Goal: Task Accomplishment & Management: Use online tool/utility

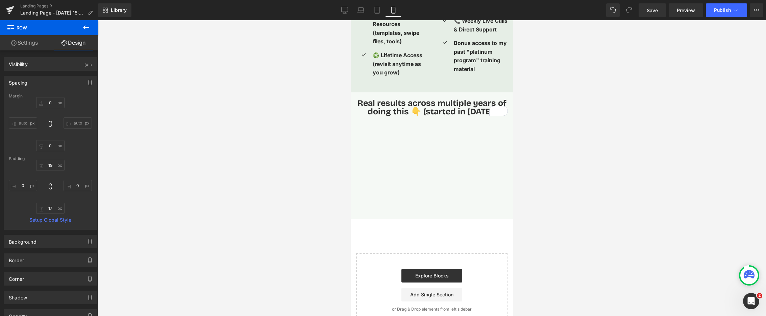
scroll to position [1399, 0]
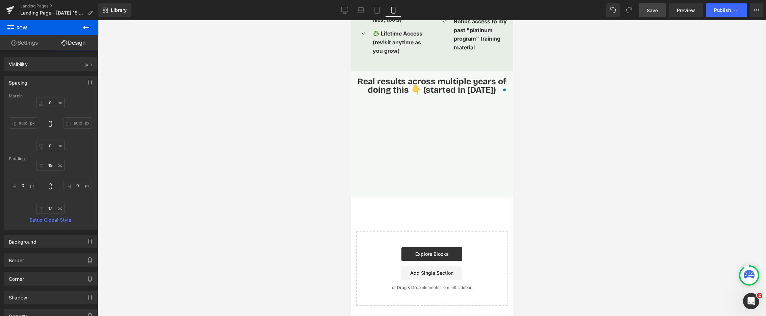
click at [647, 14] on link "Save" at bounding box center [651, 10] width 27 height 14
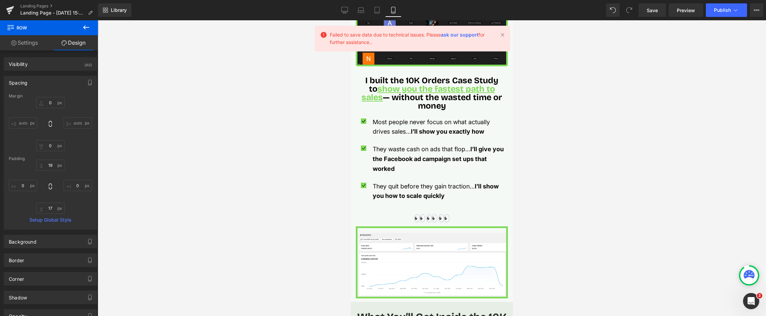
scroll to position [0, 0]
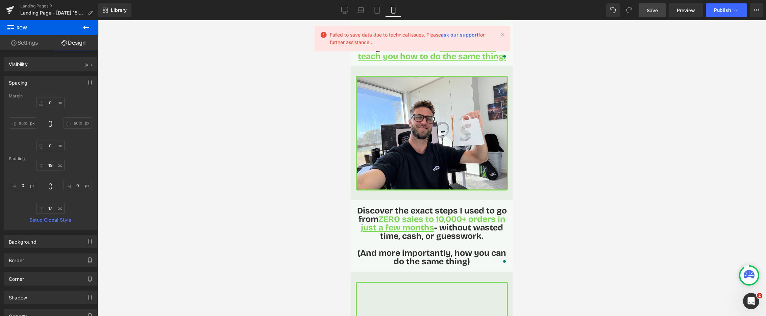
click at [648, 12] on span "Save" at bounding box center [652, 10] width 11 height 7
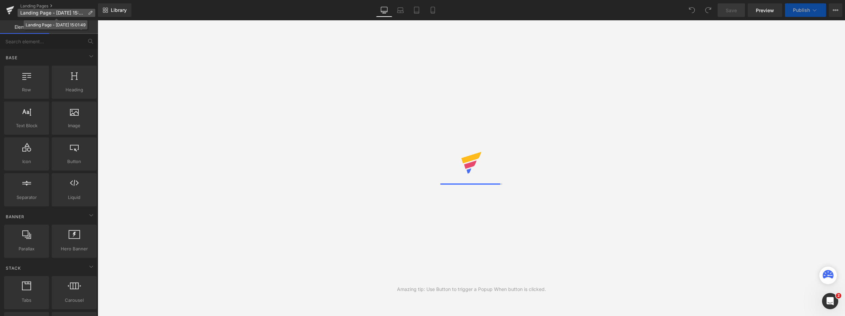
click at [61, 13] on span "Landing Page - [DATE] 15:01:49" at bounding box center [52, 12] width 65 height 5
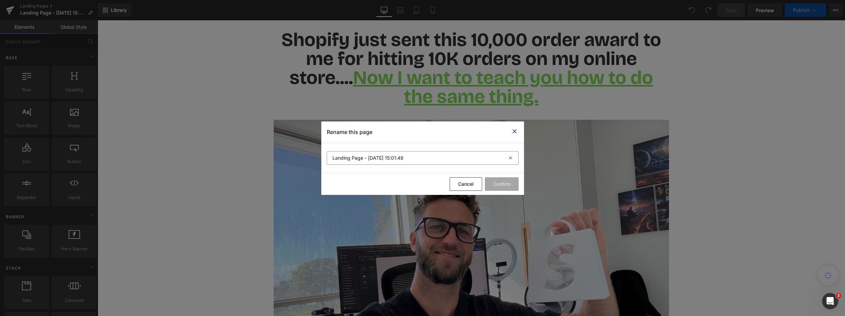
click at [427, 158] on input "Landing Page - [DATE] 15:01:49" at bounding box center [423, 158] width 192 height 14
type input "10K Shopify Award"
click at [495, 186] on button "Confirm" at bounding box center [502, 184] width 34 height 14
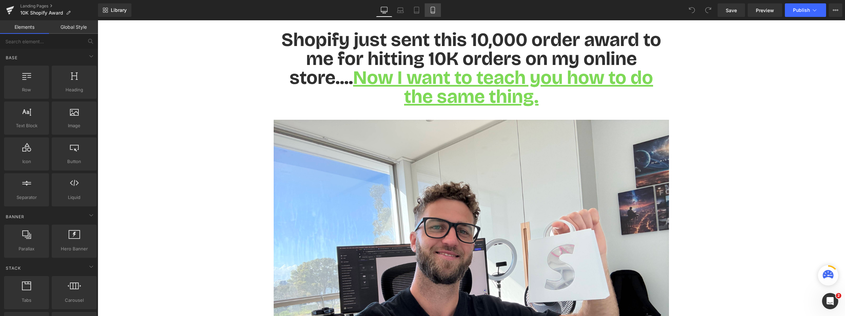
click at [432, 12] on icon at bounding box center [433, 12] width 4 height 0
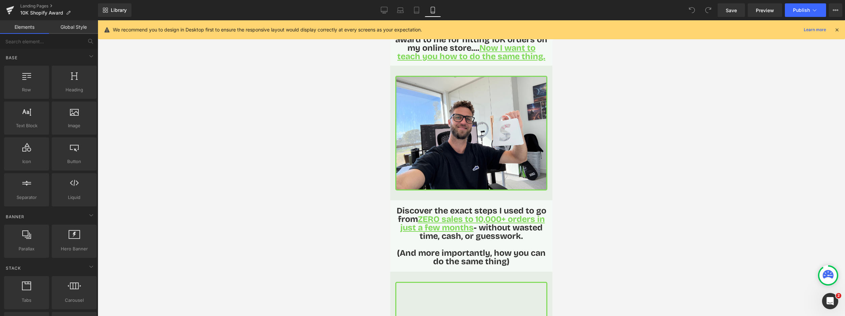
click at [836, 30] on icon at bounding box center [837, 30] width 6 height 6
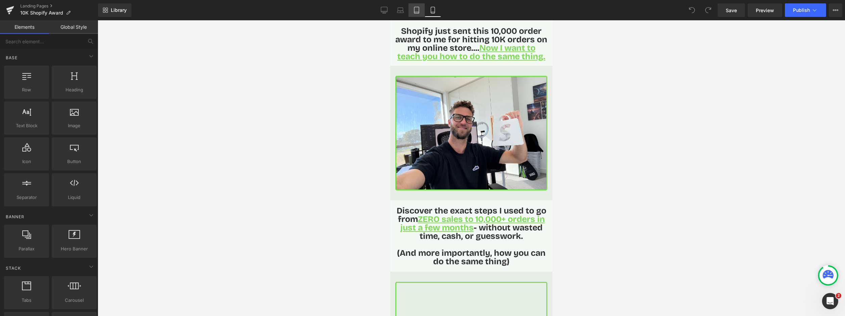
click at [418, 11] on icon at bounding box center [416, 10] width 7 height 7
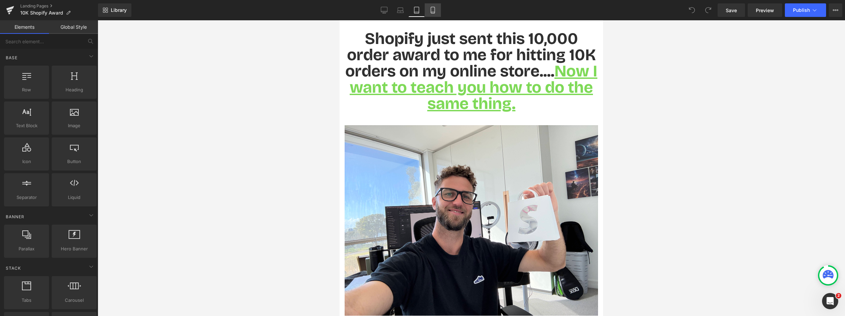
click at [428, 10] on link "Mobile" at bounding box center [433, 10] width 16 height 14
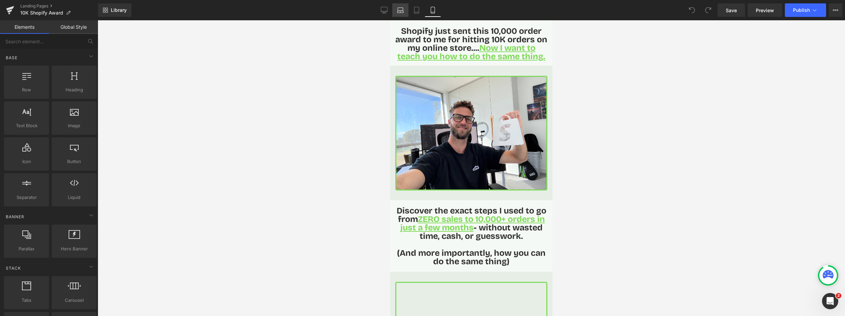
click at [395, 6] on link "Laptop" at bounding box center [400, 10] width 16 height 14
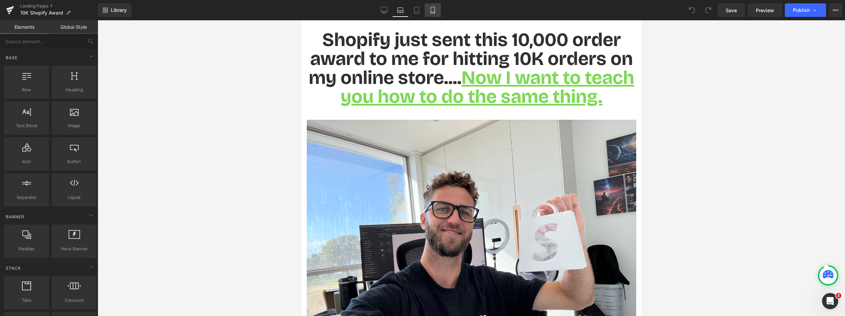
click at [434, 15] on link "Mobile" at bounding box center [433, 10] width 16 height 14
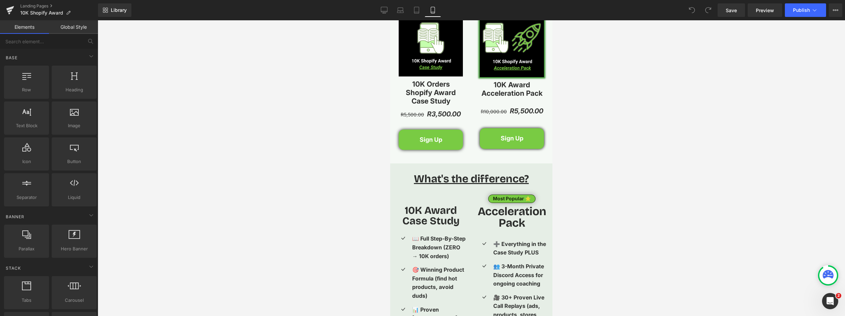
scroll to position [927, 0]
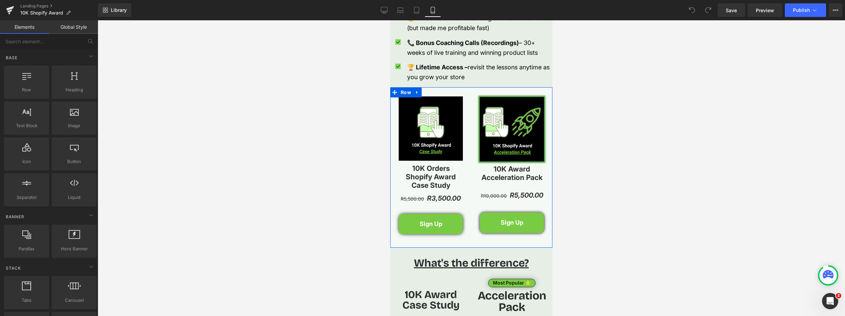
click at [417, 93] on icon at bounding box center [417, 92] width 5 height 5
click at [425, 94] on icon at bounding box center [426, 92] width 5 height 5
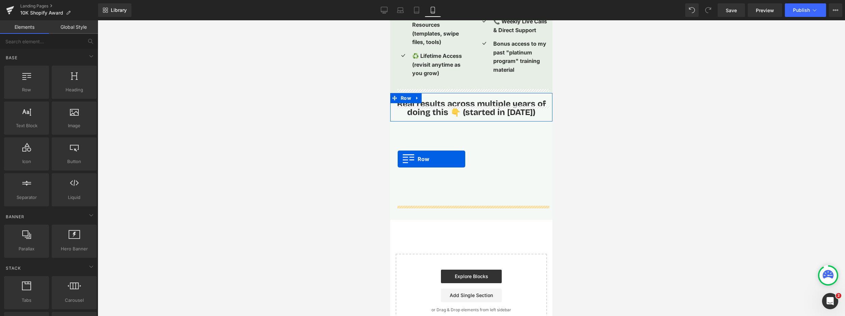
scroll to position [1416, 0]
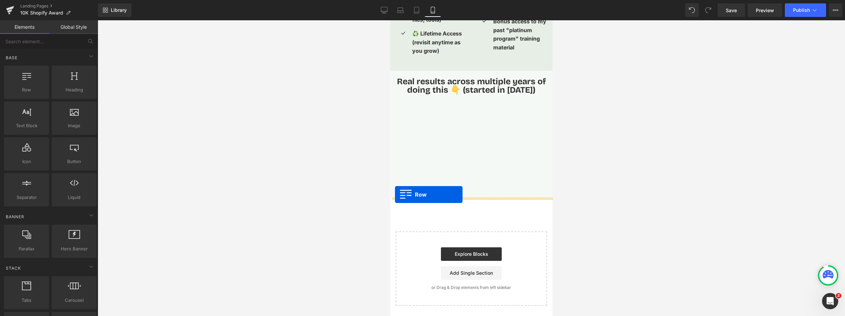
drag, startPoint x: 395, startPoint y: 79, endPoint x: 395, endPoint y: 194, distance: 115.2
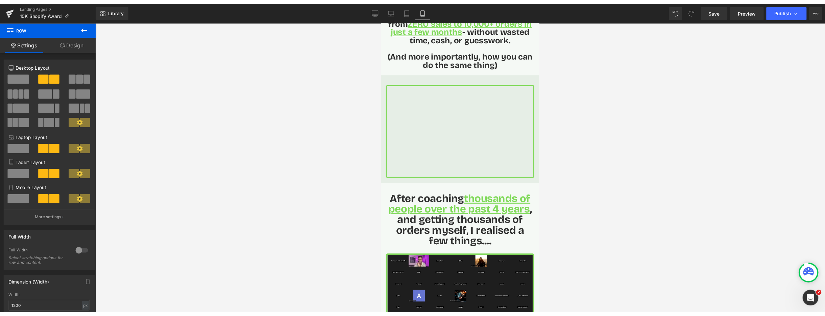
scroll to position [157, 0]
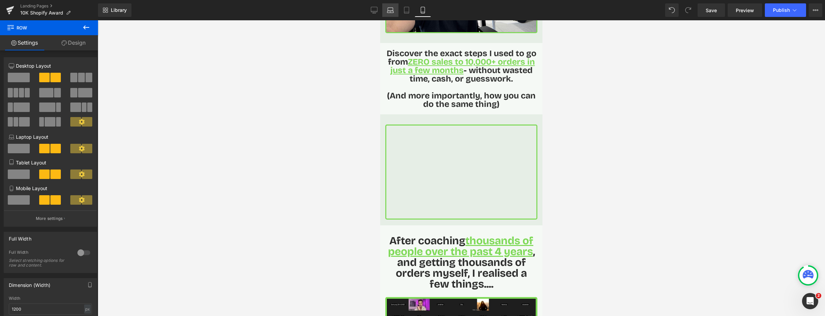
click at [391, 13] on icon at bounding box center [390, 10] width 7 height 7
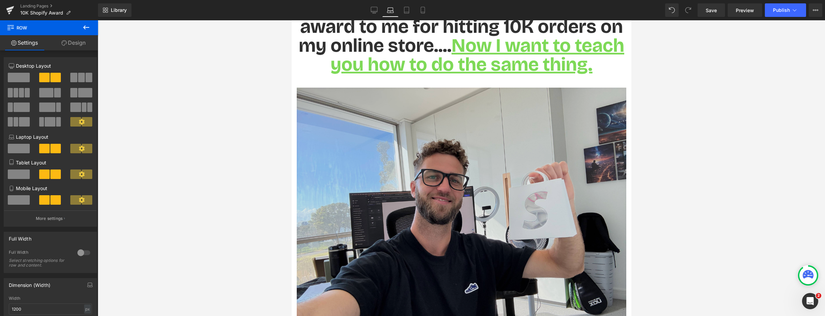
scroll to position [39, 0]
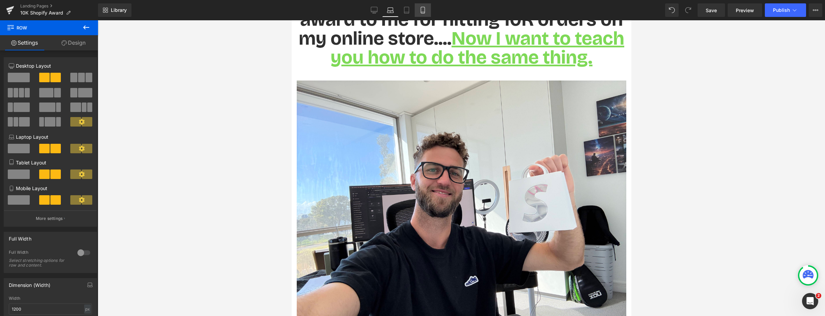
click at [426, 10] on link "Mobile" at bounding box center [423, 10] width 16 height 14
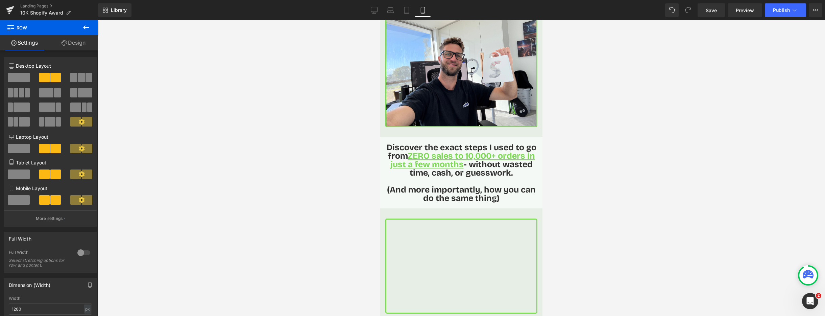
scroll to position [121, 0]
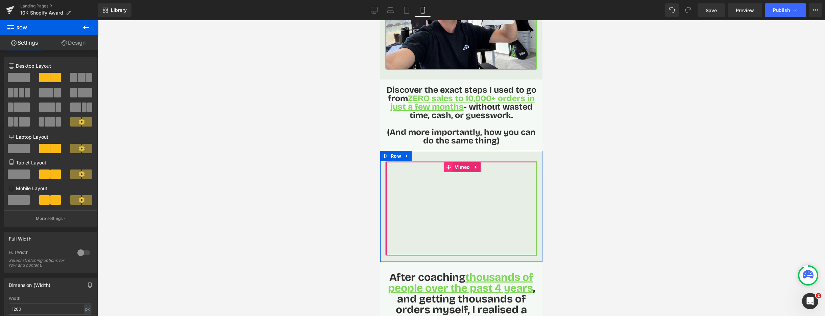
click at [447, 169] on icon at bounding box center [448, 167] width 5 height 5
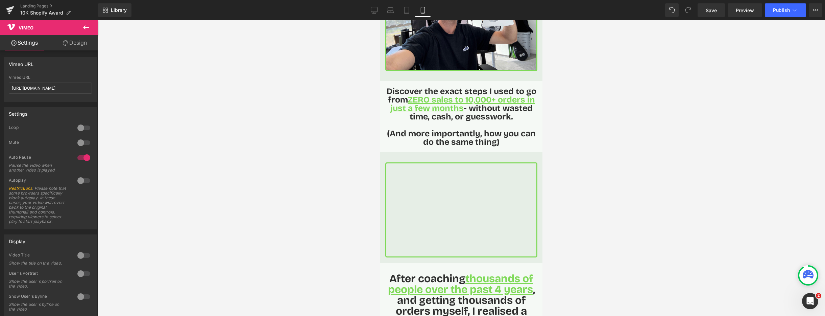
scroll to position [156, 0]
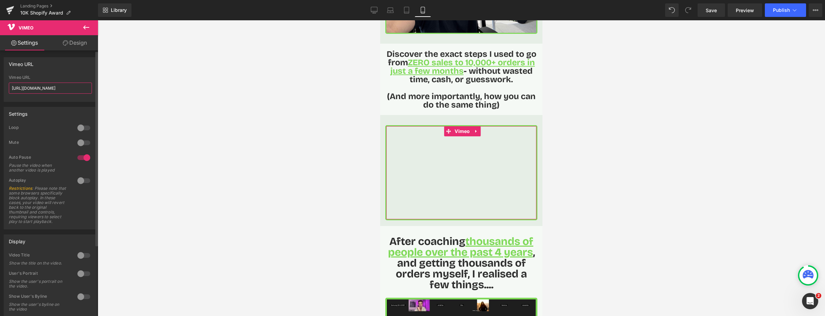
click at [62, 89] on input "https://vimeo.com/57600809" at bounding box center [50, 87] width 83 height 11
paste input "1111586653?share=copy"
type input "https://vimeo.com/1111586653?share=copy"
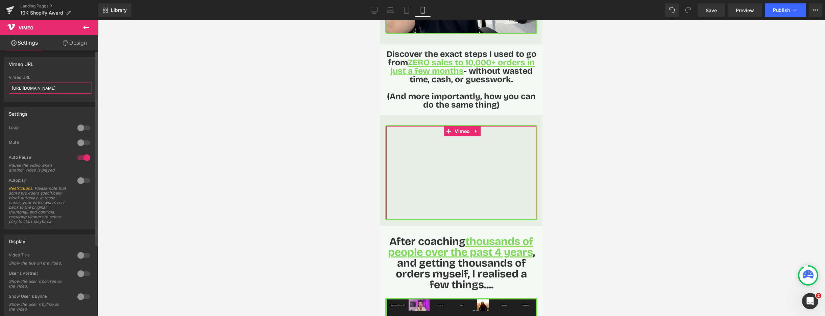
scroll to position [0, 8]
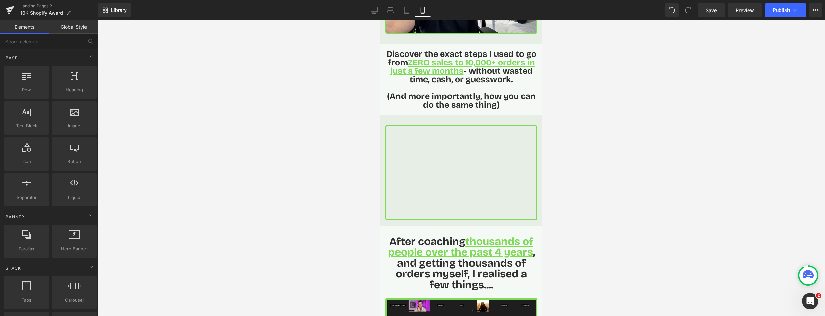
click at [179, 113] on div at bounding box center [461, 167] width 727 height 295
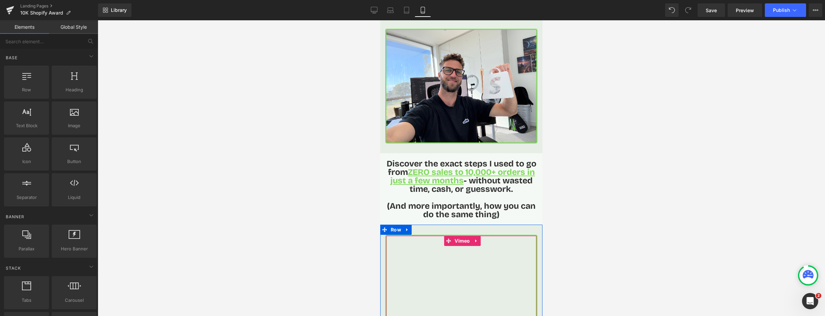
scroll to position [0, 0]
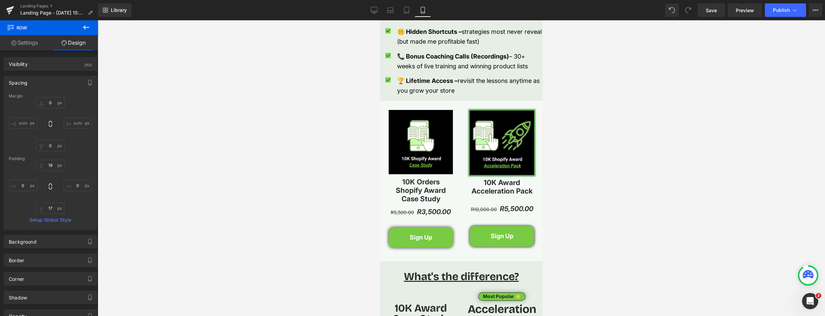
scroll to position [860, 0]
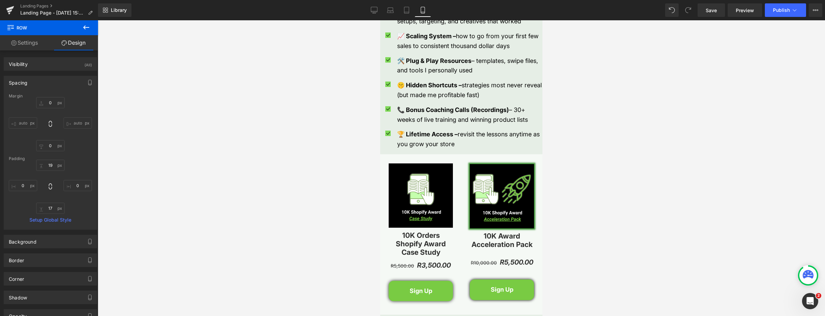
click at [89, 29] on icon at bounding box center [86, 27] width 8 height 8
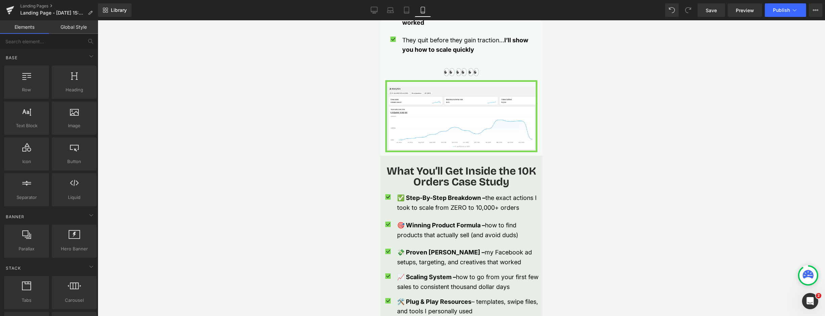
scroll to position [632, 0]
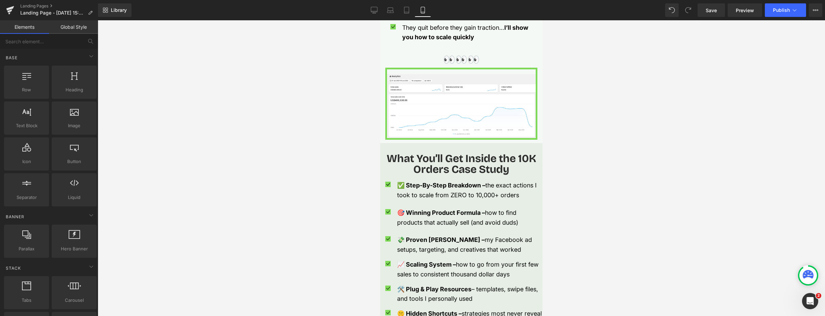
drag, startPoint x: 352, startPoint y: 155, endPoint x: 364, endPoint y: 155, distance: 11.8
click at [352, 155] on div at bounding box center [461, 167] width 727 height 295
click at [408, 149] on icon at bounding box center [407, 148] width 5 height 5
click at [416, 148] on icon at bounding box center [415, 148] width 5 height 5
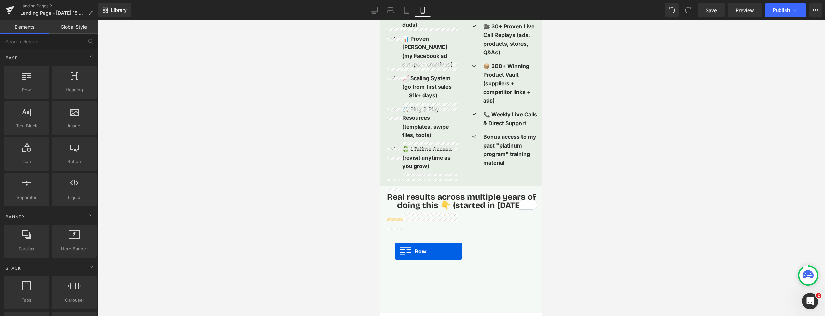
scroll to position [1416, 0]
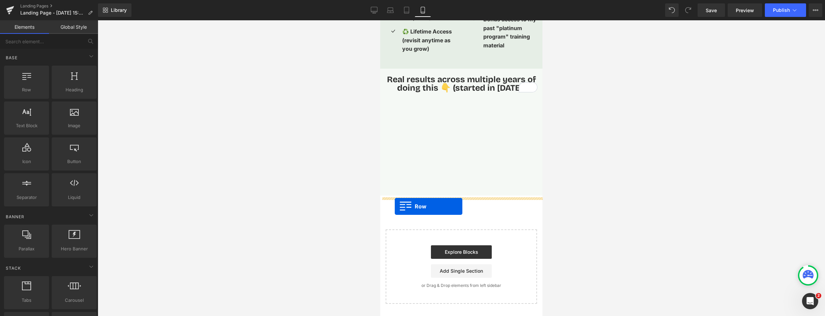
drag, startPoint x: 385, startPoint y: 184, endPoint x: 395, endPoint y: 206, distance: 23.5
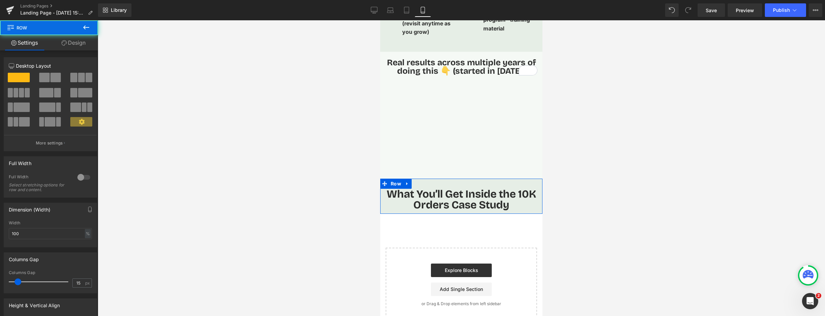
scroll to position [1399, 0]
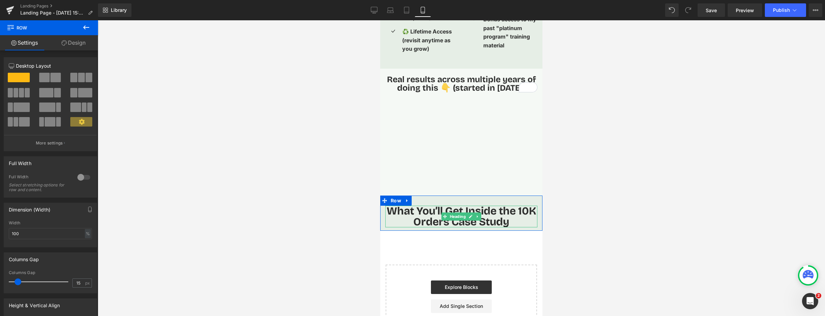
click at [427, 218] on span "What You’ll Get Inside the 10K Orders Case Study" at bounding box center [460, 216] width 149 height 24
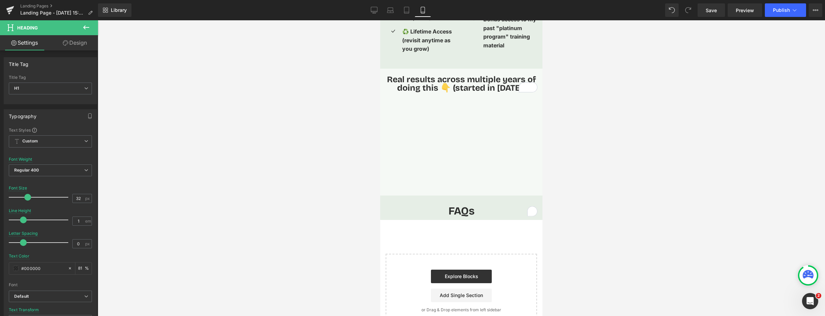
click at [88, 28] on icon at bounding box center [86, 27] width 8 height 8
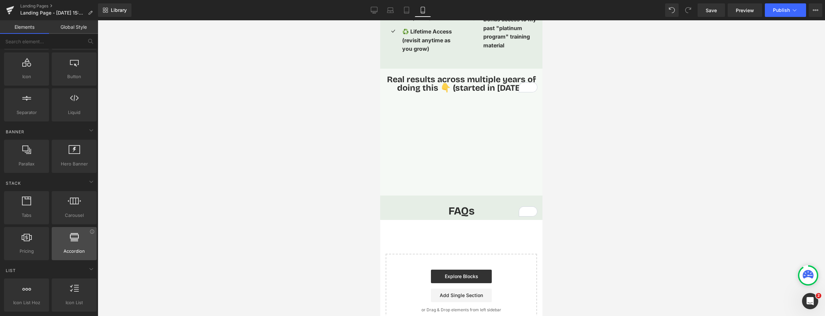
scroll to position [138, 0]
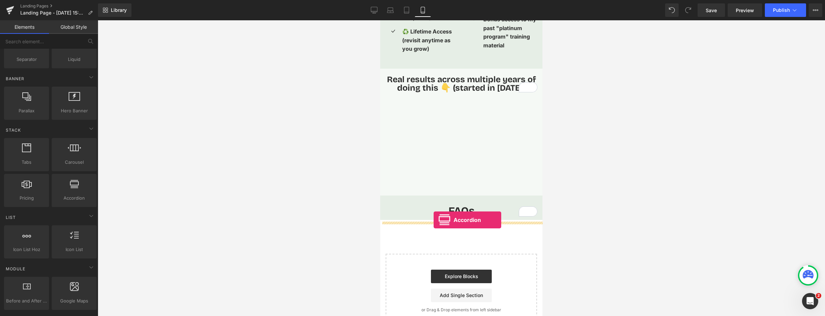
drag, startPoint x: 456, startPoint y: 208, endPoint x: 432, endPoint y: 220, distance: 26.6
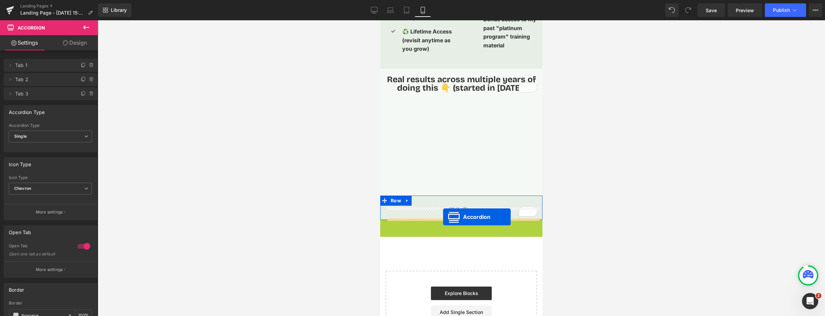
drag, startPoint x: 443, startPoint y: 226, endPoint x: 443, endPoint y: 217, distance: 9.1
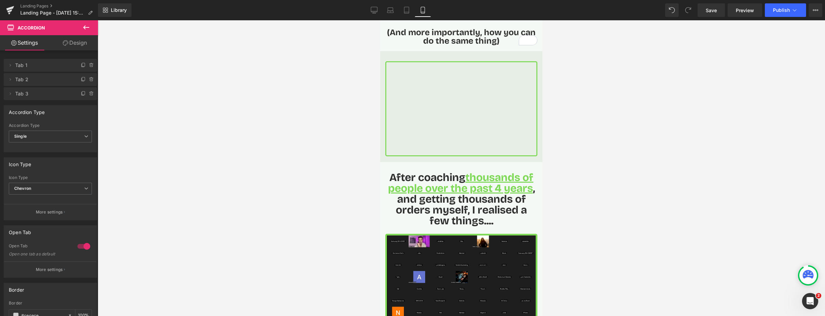
scroll to position [0, 0]
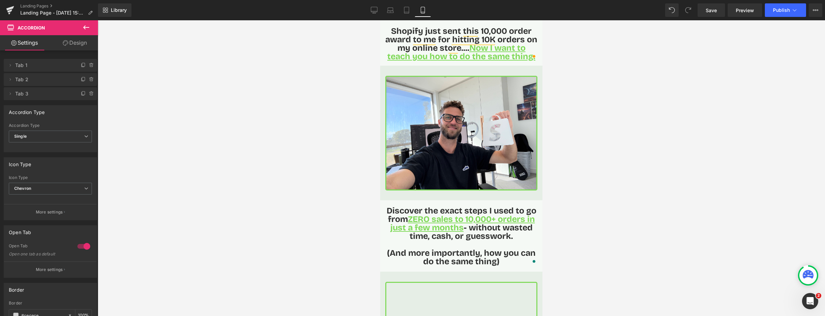
click at [335, 206] on div at bounding box center [461, 167] width 727 height 295
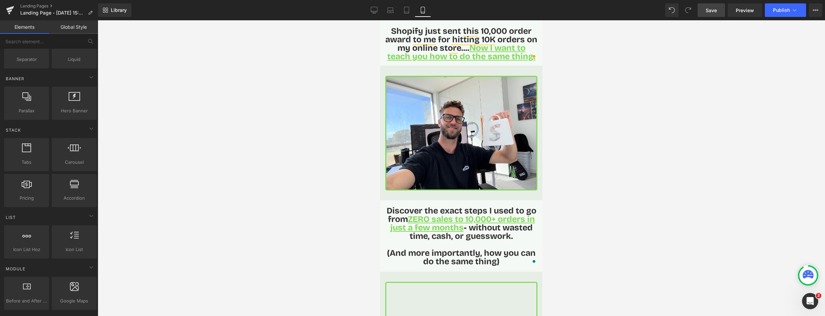
click at [705, 9] on link "Save" at bounding box center [710, 10] width 27 height 14
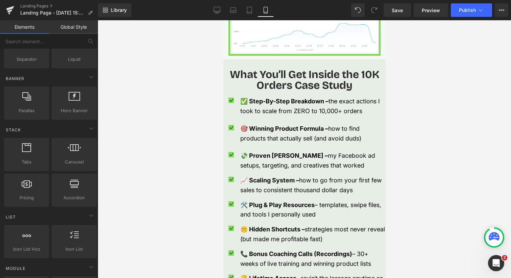
scroll to position [138, 0]
